Goal: Obtain resource: Obtain resource

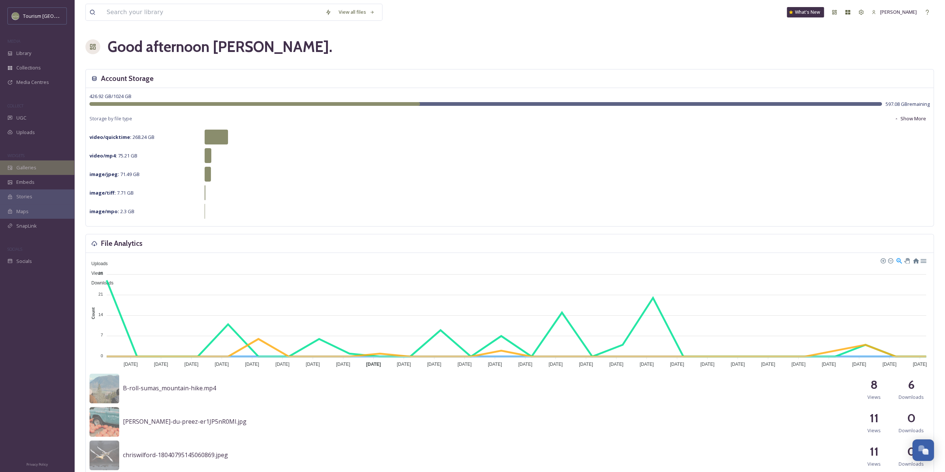
click at [22, 165] on span "Galleries" at bounding box center [26, 167] width 20 height 7
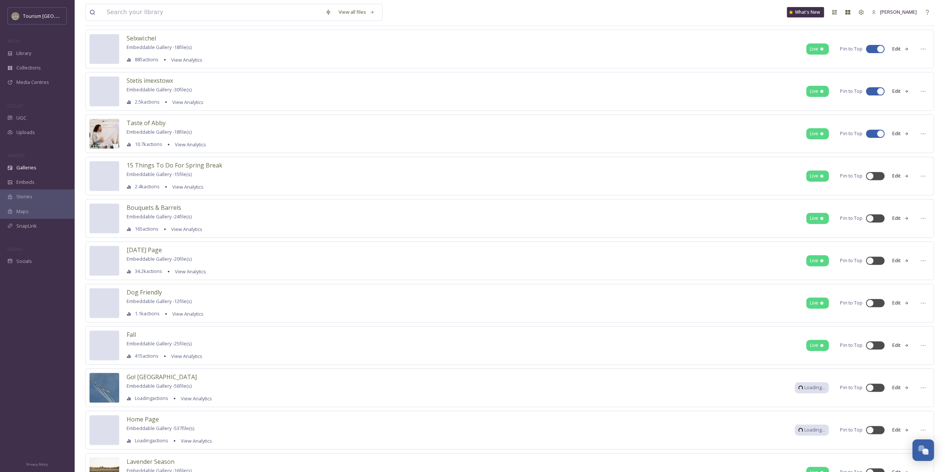
scroll to position [334, 0]
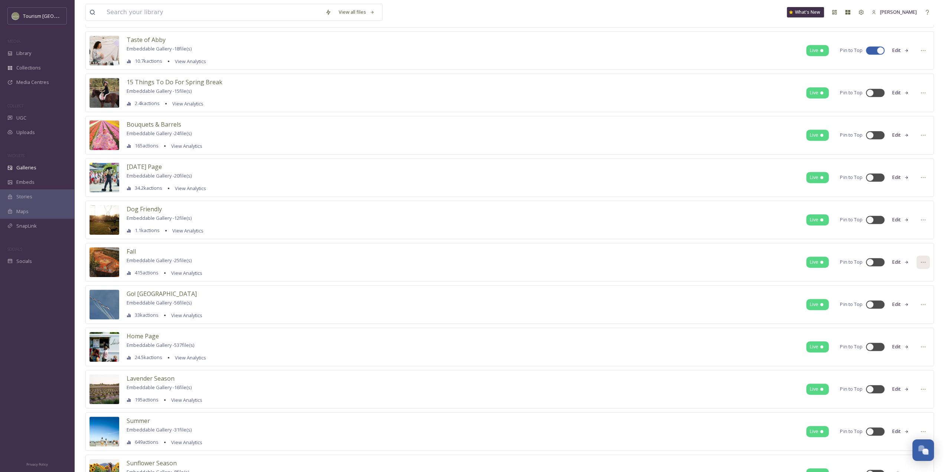
click at [920, 259] on icon at bounding box center [923, 262] width 6 height 6
click at [910, 304] on span "Embed Gallery" at bounding box center [908, 307] width 32 height 7
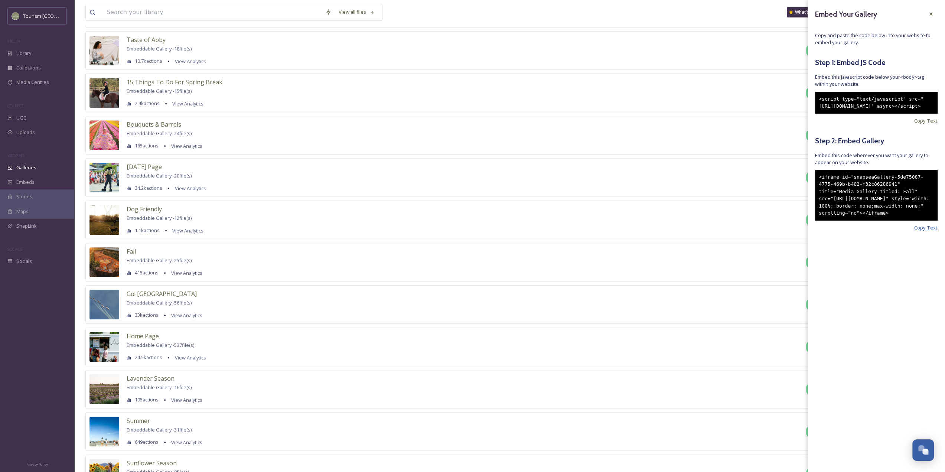
click at [923, 231] on span "Copy Text" at bounding box center [925, 227] width 23 height 7
click at [24, 52] on span "Library" at bounding box center [23, 53] width 15 height 7
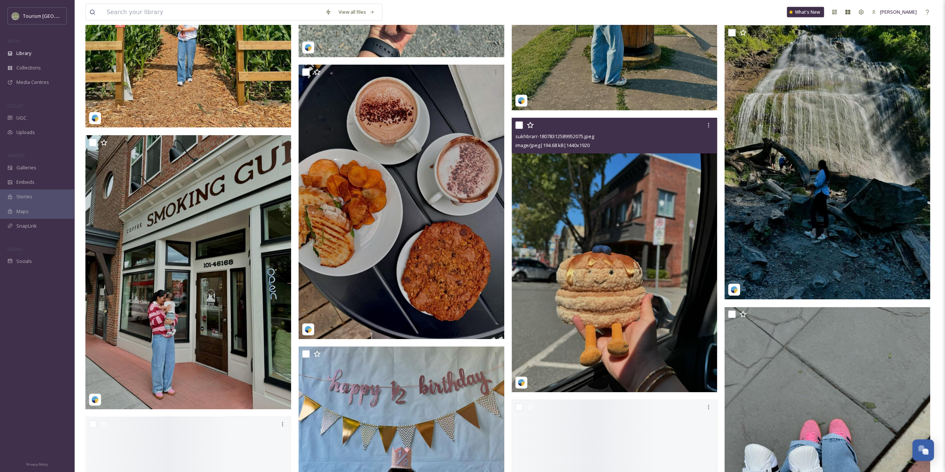
scroll to position [1898, 0]
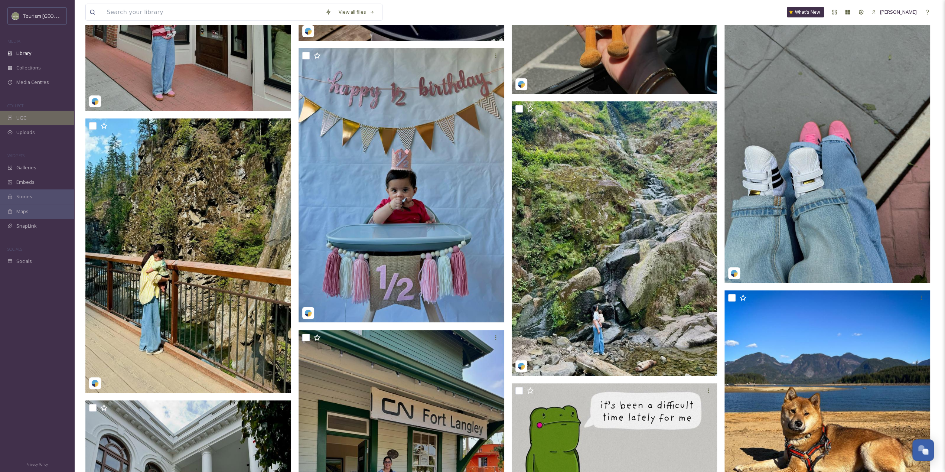
click at [25, 116] on span "UGC" at bounding box center [21, 117] width 10 height 7
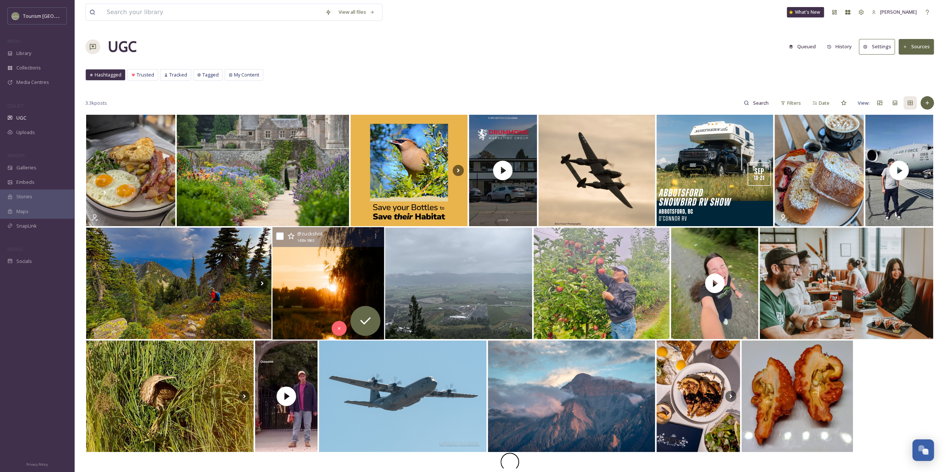
click at [330, 285] on img at bounding box center [328, 283] width 112 height 112
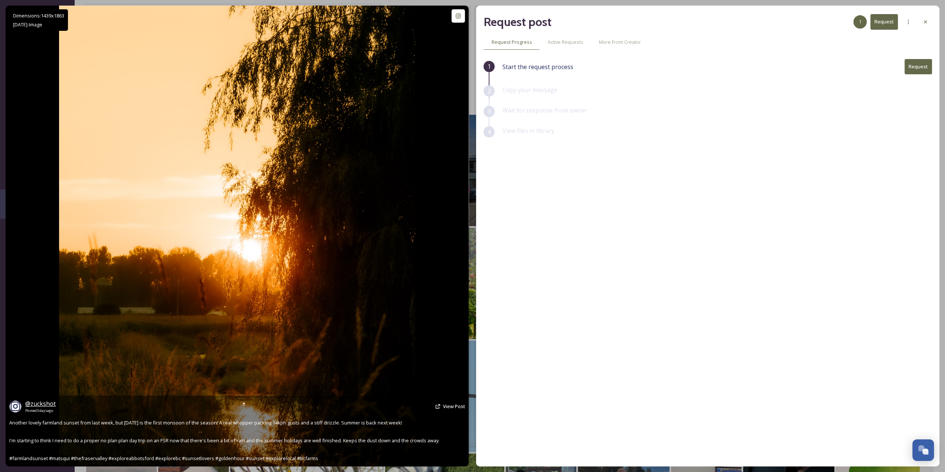
click at [49, 403] on span "@ zuckshot" at bounding box center [40, 403] width 30 height 8
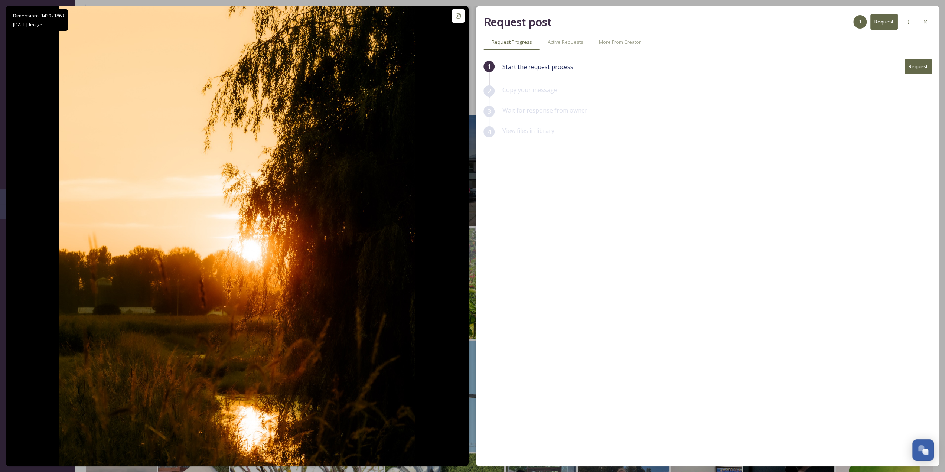
click at [917, 67] on button "Request" at bounding box center [917, 66] width 27 height 15
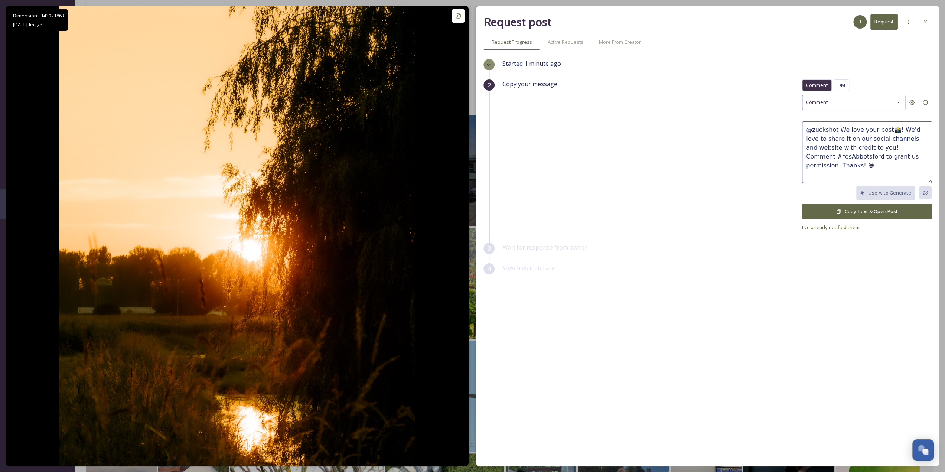
click at [884, 210] on button "Copy Text & Open Post" at bounding box center [867, 211] width 130 height 15
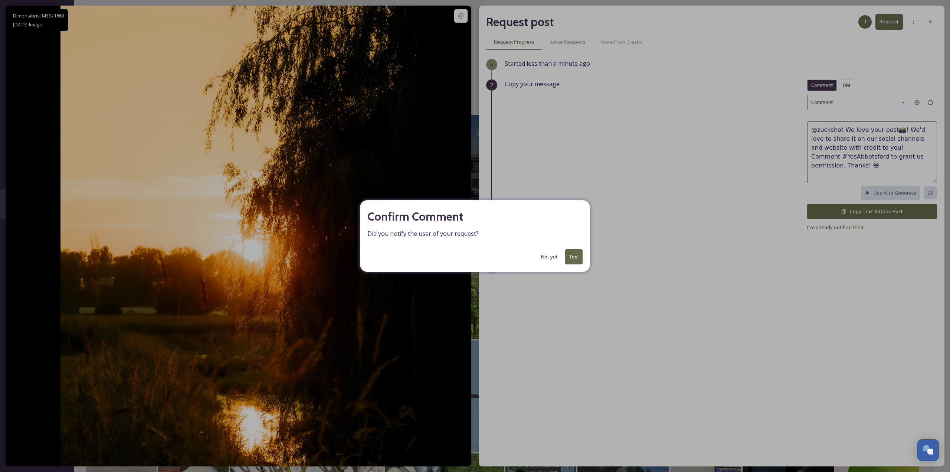
click at [570, 260] on button "Yes!" at bounding box center [573, 256] width 17 height 15
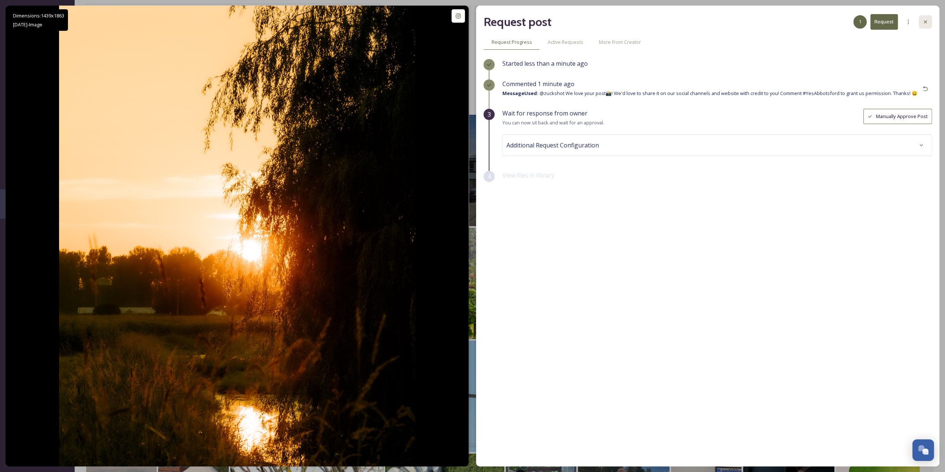
click at [928, 16] on div at bounding box center [924, 21] width 13 height 13
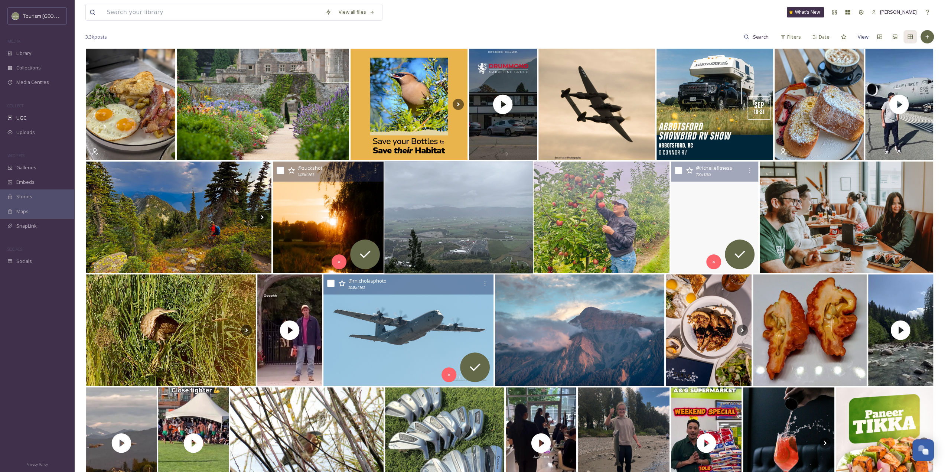
scroll to position [37, 0]
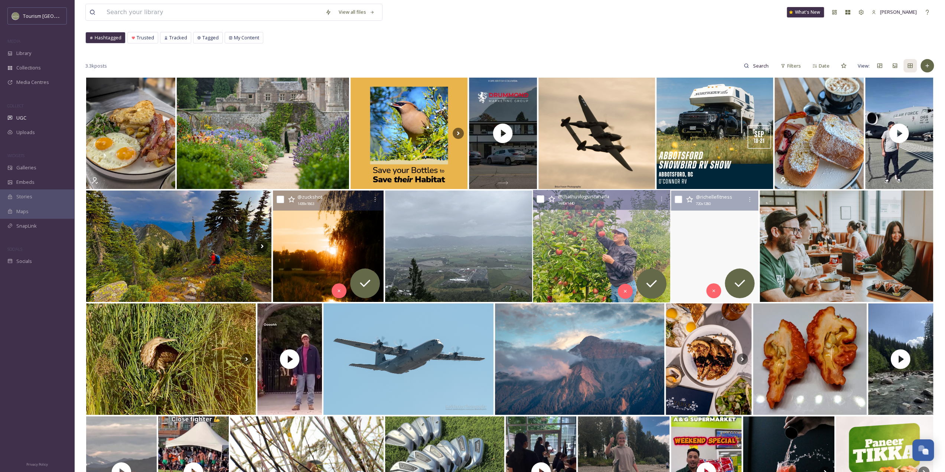
click at [599, 238] on img at bounding box center [601, 246] width 137 height 112
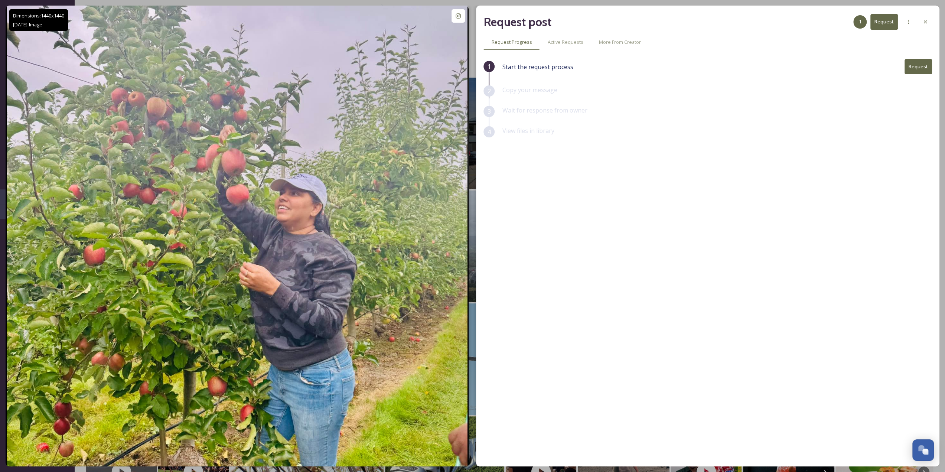
click at [926, 70] on button "Request" at bounding box center [917, 66] width 27 height 15
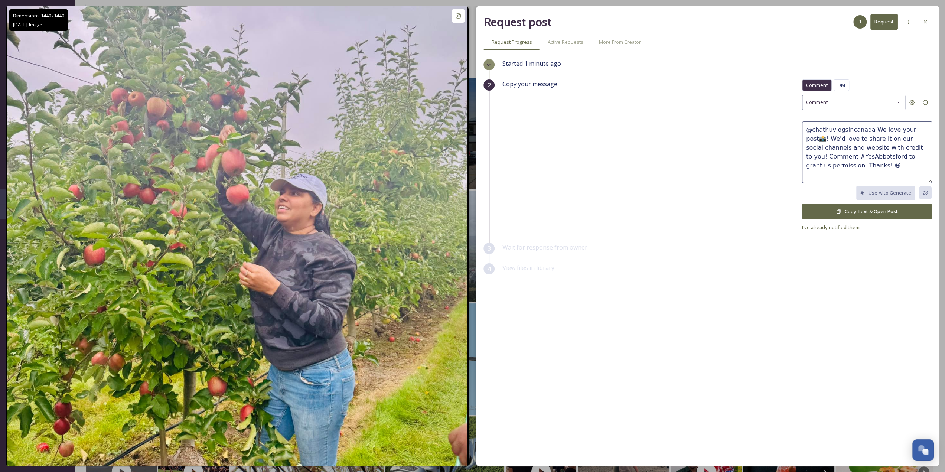
click at [873, 209] on button "Copy Text & Open Post" at bounding box center [867, 211] width 130 height 15
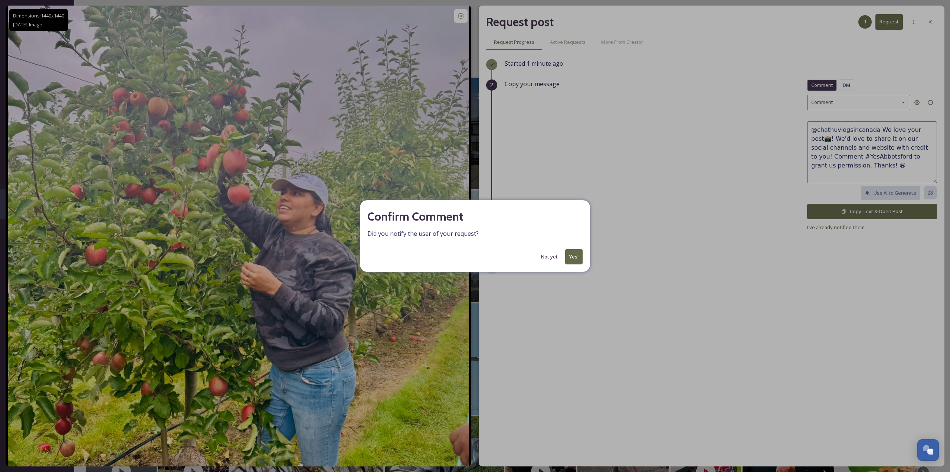
click at [575, 254] on button "Yes!" at bounding box center [573, 256] width 17 height 15
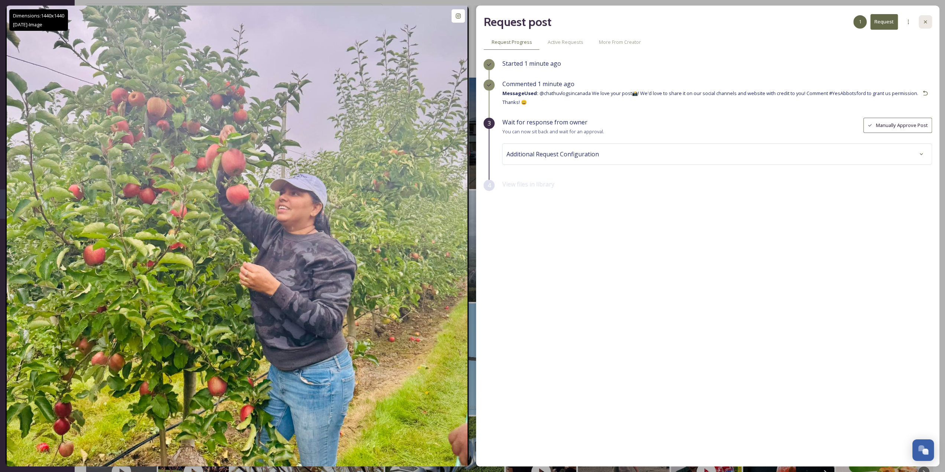
click at [928, 23] on div at bounding box center [924, 21] width 13 height 13
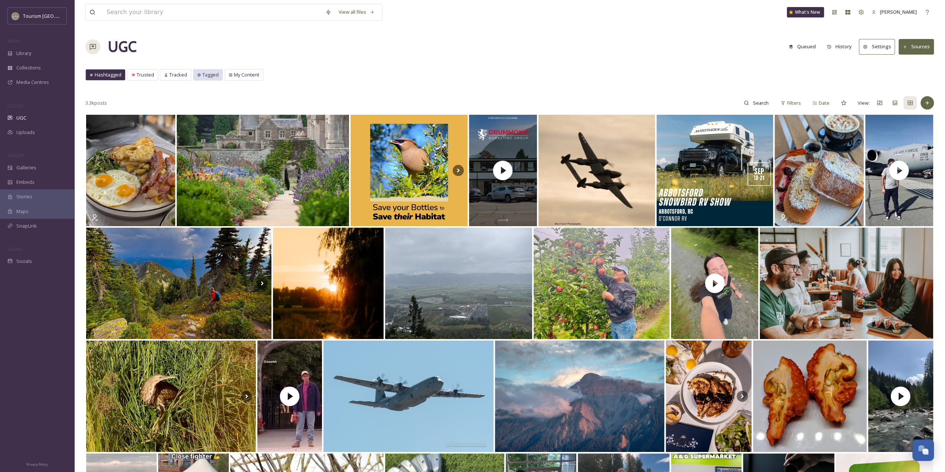
click at [206, 78] on span "Tagged" at bounding box center [210, 74] width 16 height 7
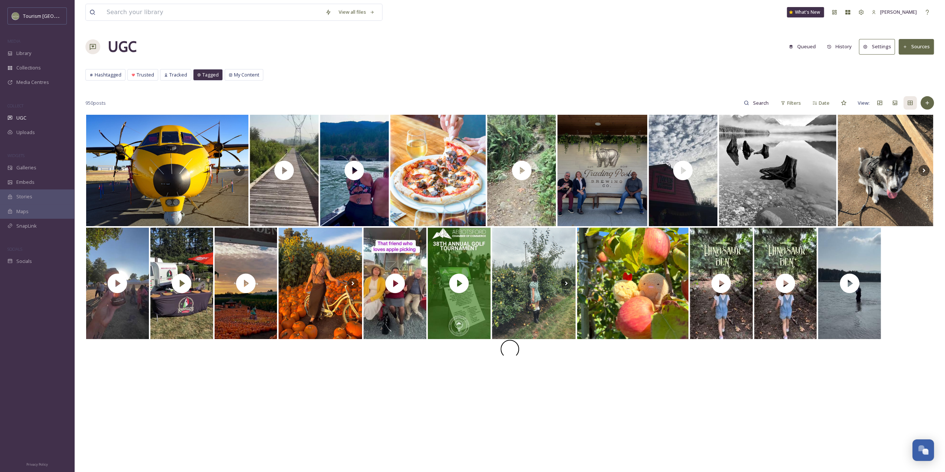
click at [399, 62] on div "View all files What's New [PERSON_NAME] UGC Queued History Settings Sources Has…" at bounding box center [509, 293] width 870 height 586
click at [335, 275] on img at bounding box center [320, 283] width 84 height 112
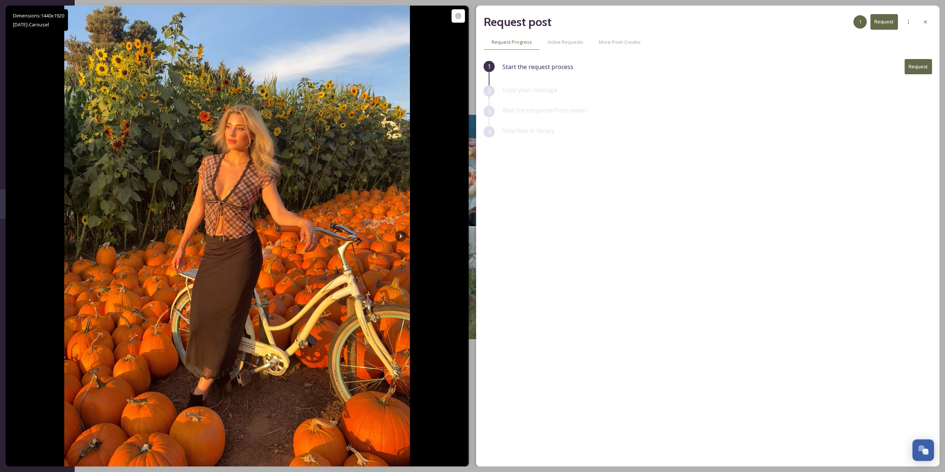
click at [922, 71] on button "Request" at bounding box center [917, 66] width 27 height 15
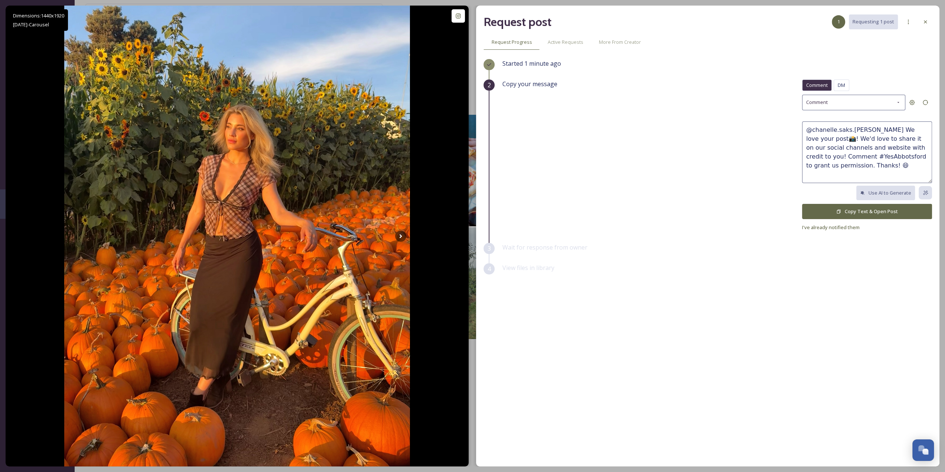
click at [871, 212] on button "Copy Text & Open Post" at bounding box center [867, 211] width 130 height 15
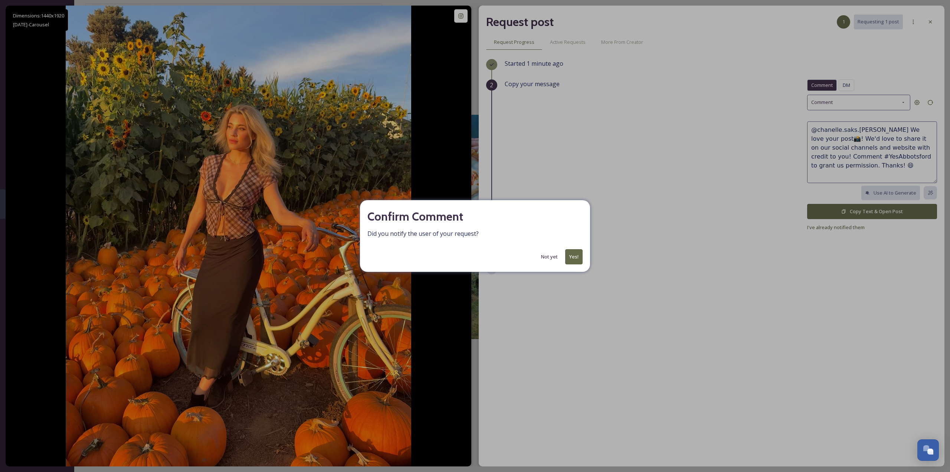
click at [570, 252] on button "Yes!" at bounding box center [573, 256] width 17 height 15
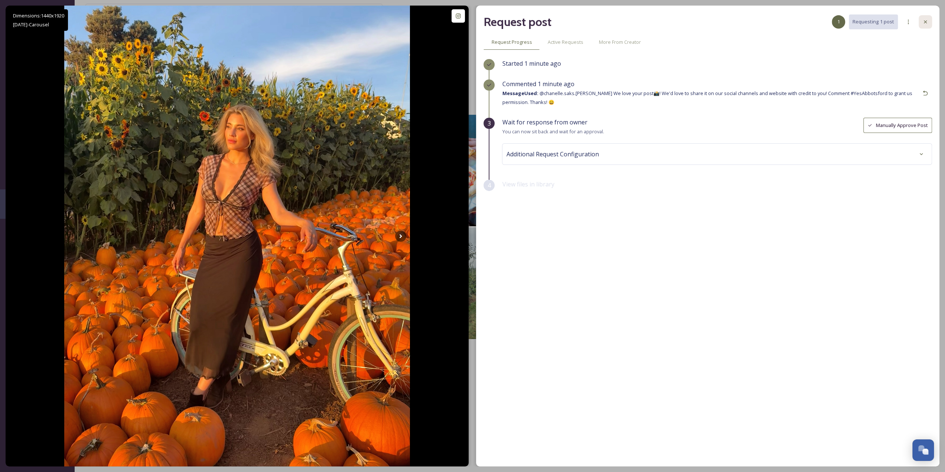
click at [924, 25] on div at bounding box center [924, 21] width 13 height 13
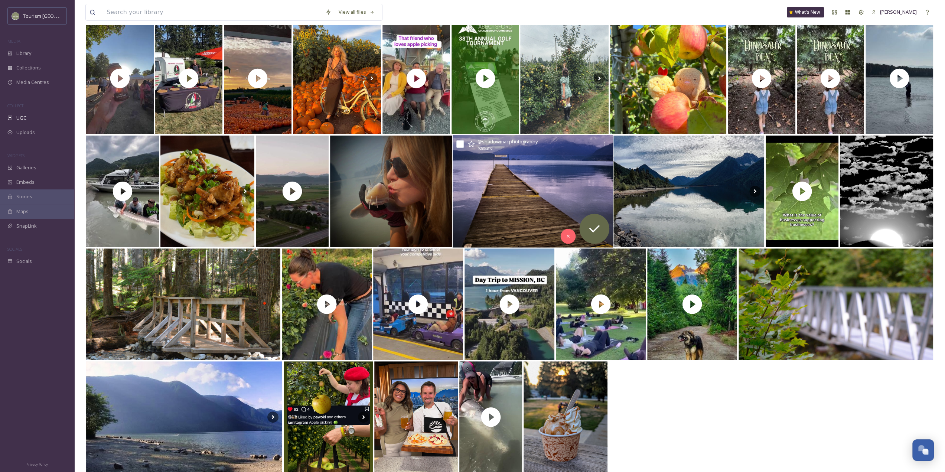
scroll to position [224, 0]
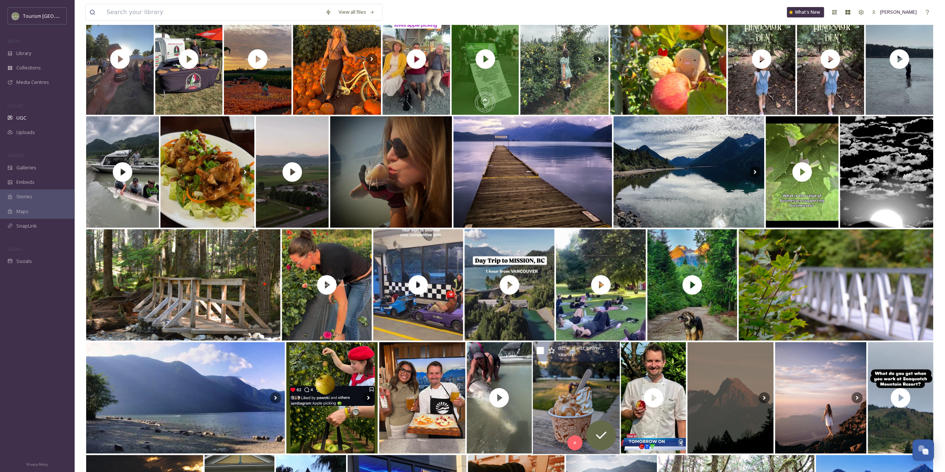
click at [586, 382] on img at bounding box center [576, 397] width 87 height 112
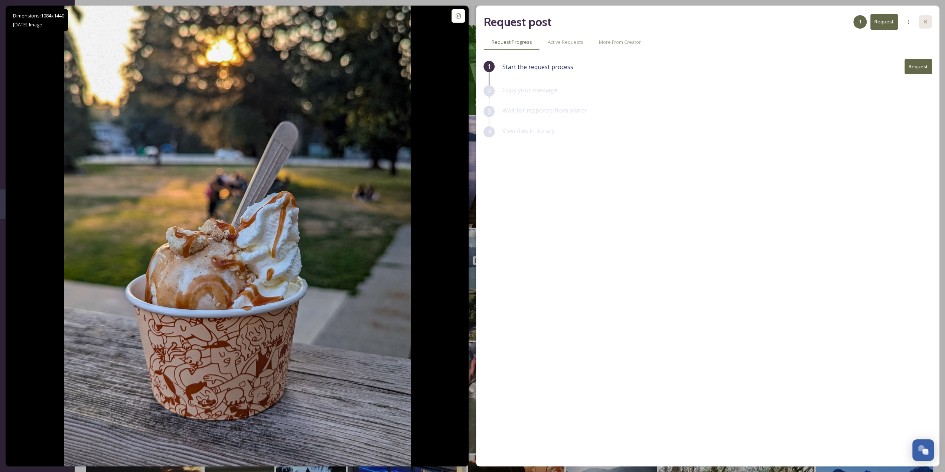
click at [925, 17] on div at bounding box center [924, 21] width 13 height 13
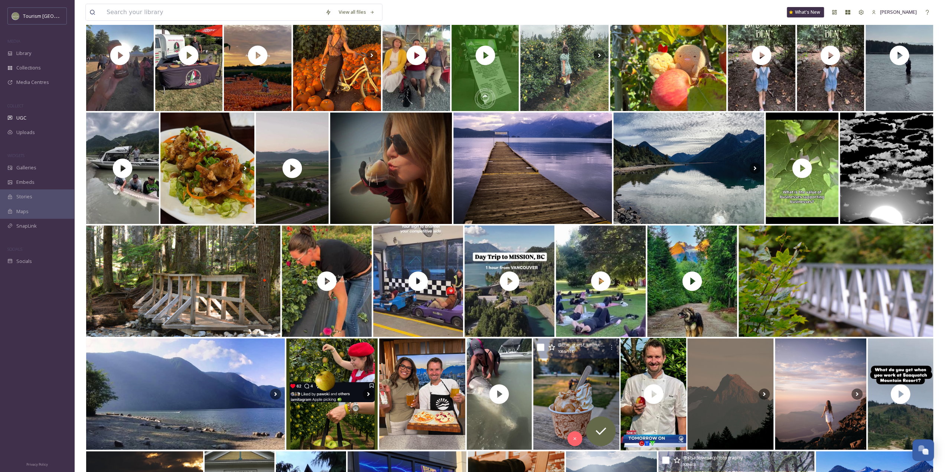
scroll to position [447, 0]
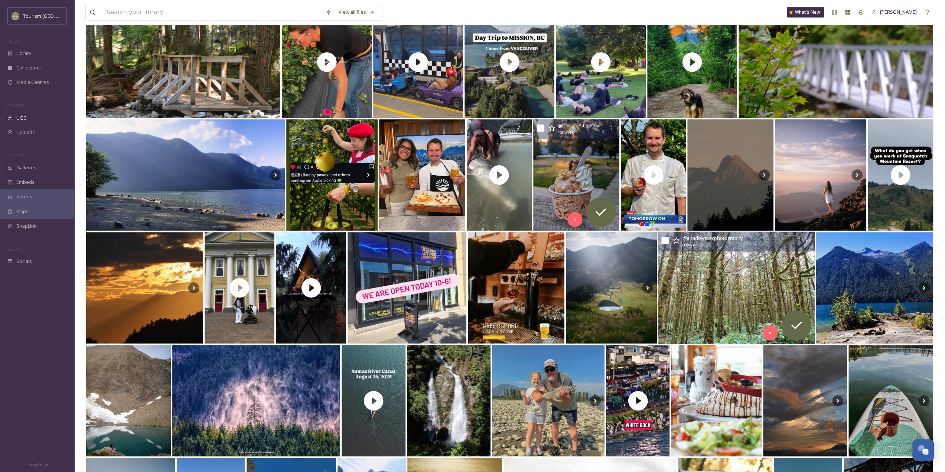
click at [736, 282] on img at bounding box center [735, 288] width 157 height 112
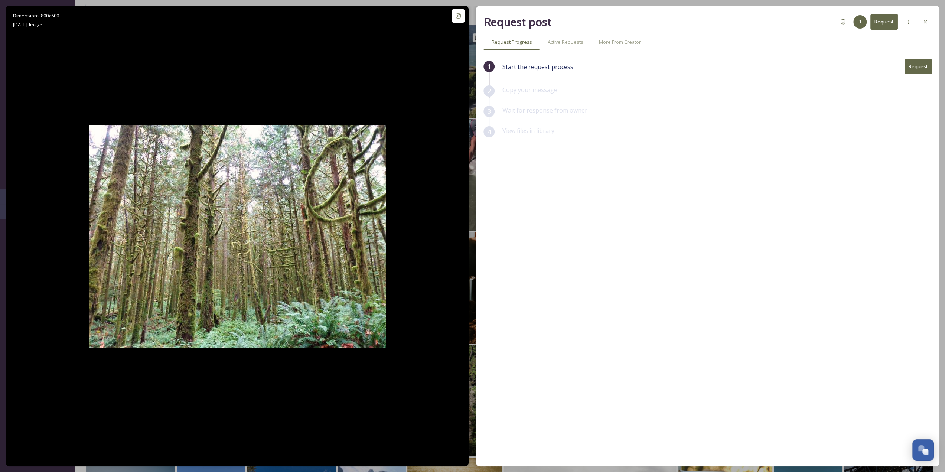
drag, startPoint x: 924, startPoint y: 21, endPoint x: 923, endPoint y: 28, distance: 7.1
click at [923, 21] on icon at bounding box center [925, 22] width 6 height 6
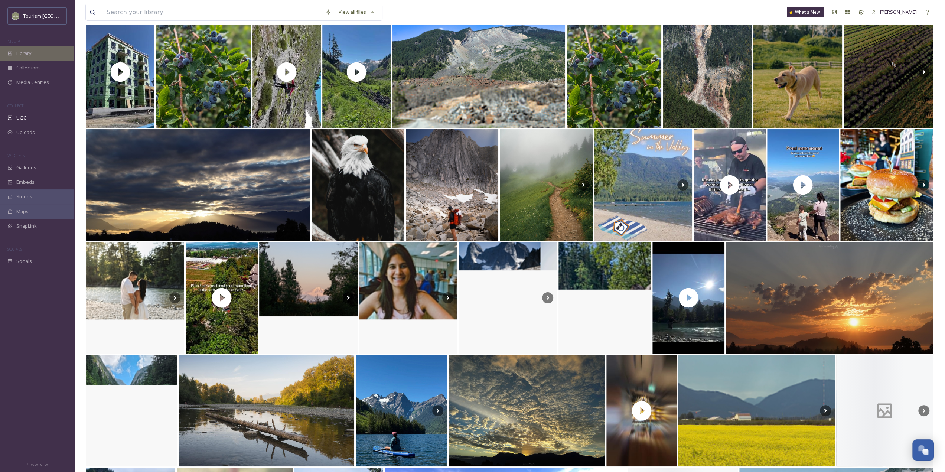
scroll to position [2340, 0]
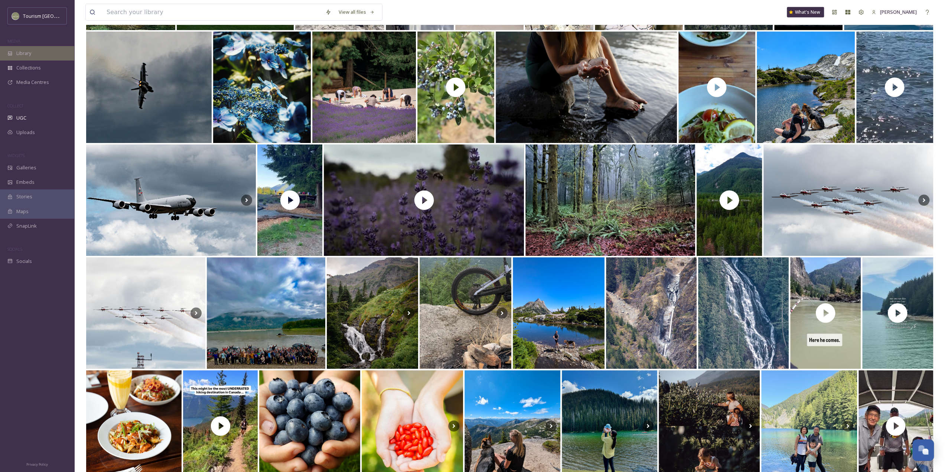
click at [28, 51] on span "Library" at bounding box center [23, 53] width 15 height 7
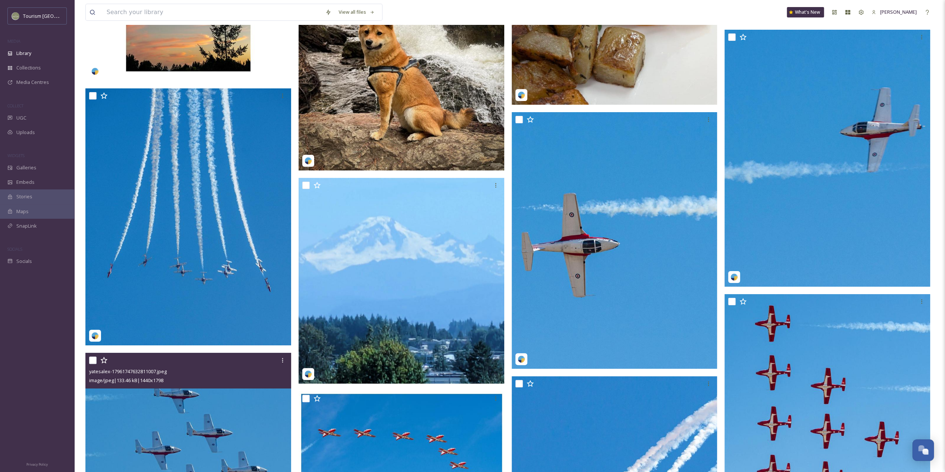
scroll to position [3303, 0]
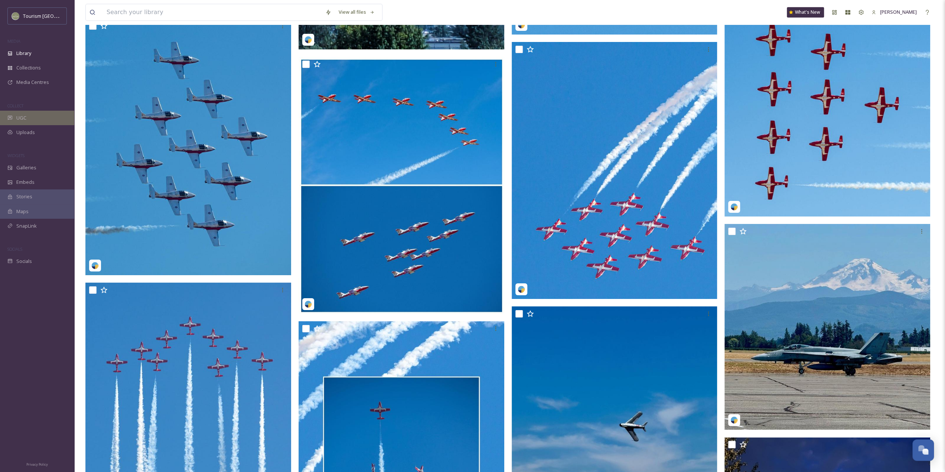
click at [35, 121] on div "UGC" at bounding box center [37, 118] width 74 height 14
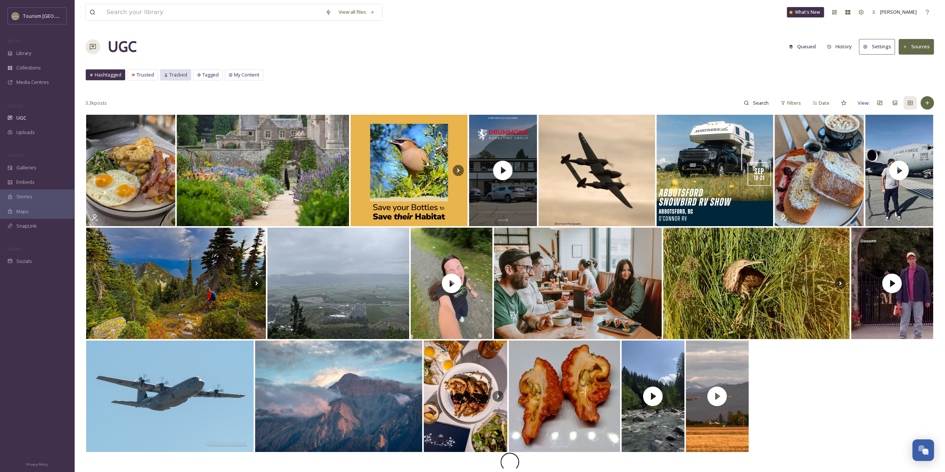
click at [180, 78] on span "Tracked" at bounding box center [178, 74] width 18 height 7
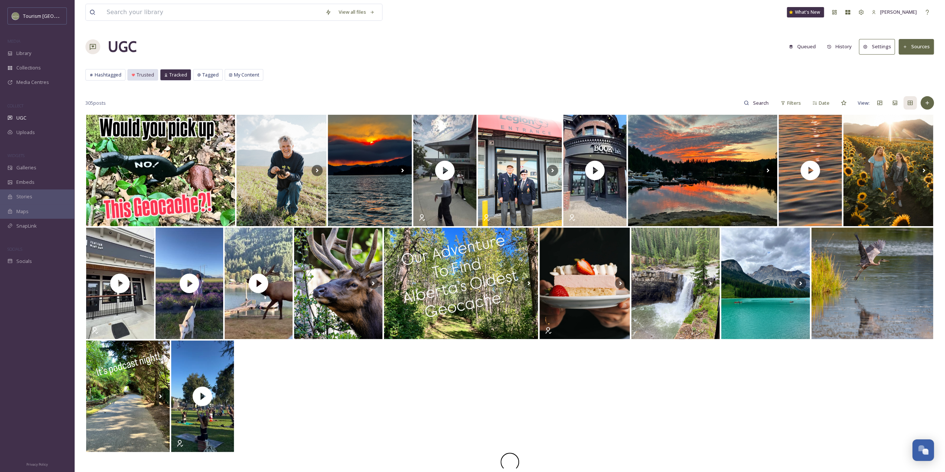
click at [154, 74] on div "Trusted" at bounding box center [143, 74] width 30 height 11
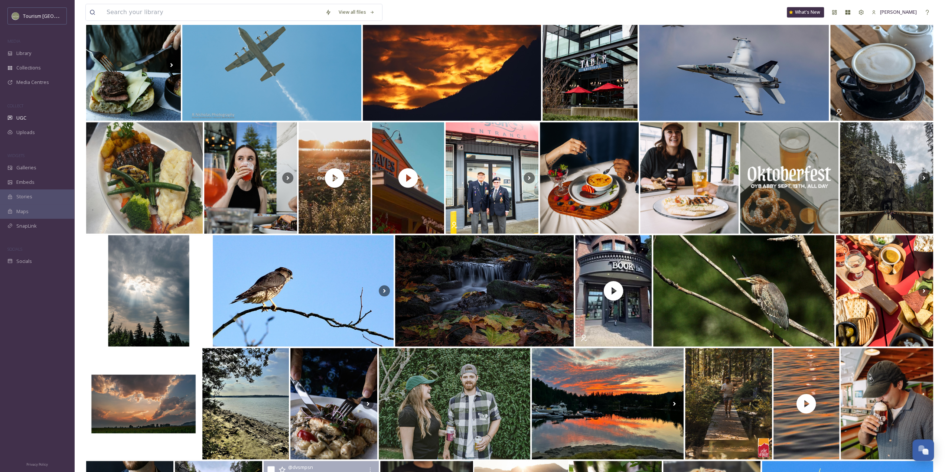
scroll to position [779, 0]
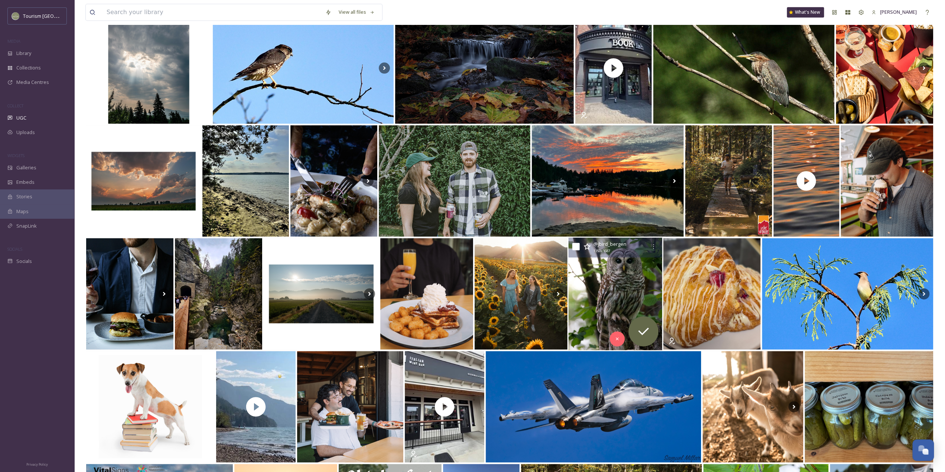
click at [602, 272] on img at bounding box center [615, 294] width 94 height 112
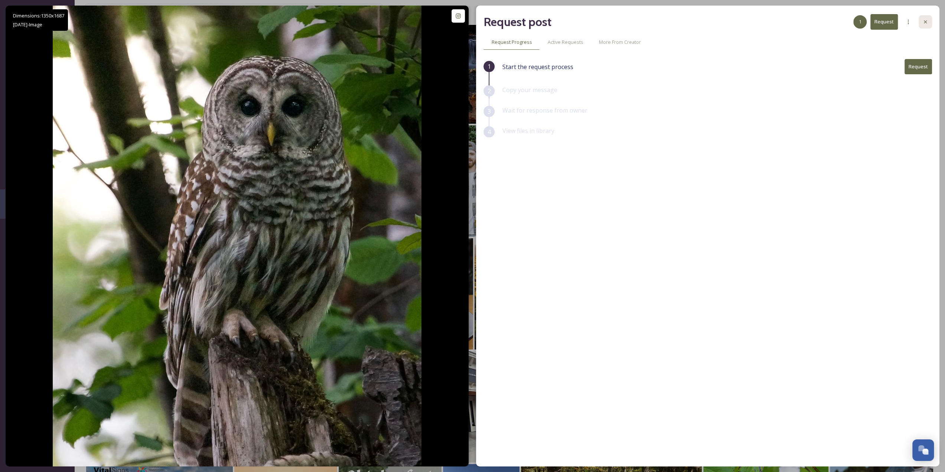
click at [929, 23] on div at bounding box center [924, 21] width 13 height 13
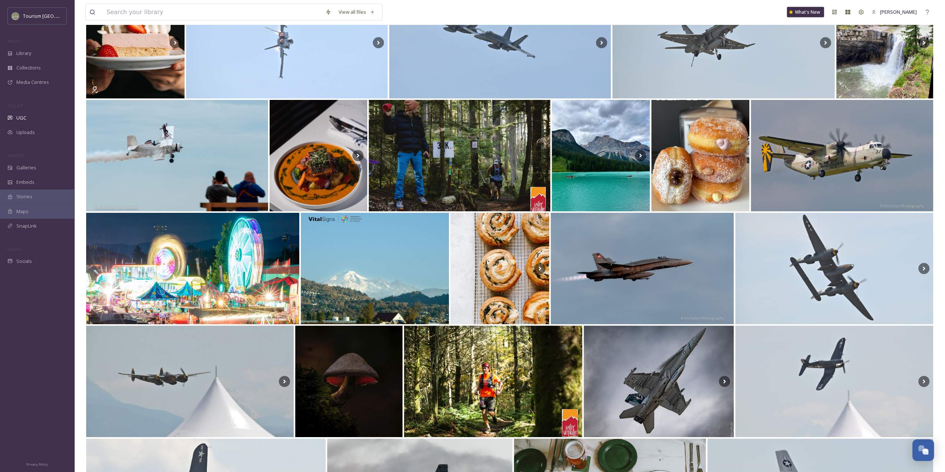
scroll to position [1930, 0]
